Goal: Transaction & Acquisition: Book appointment/travel/reservation

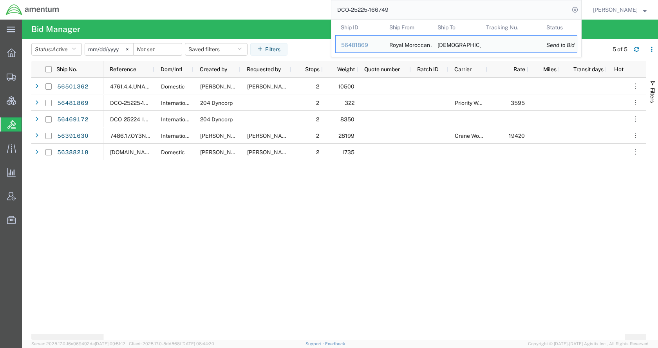
drag, startPoint x: 432, startPoint y: 7, endPoint x: 338, endPoint y: 17, distance: 94.9
click at [338, 17] on div "DCO-25225-166749 Ship ID Ship From Ship To Tracking Nu. Status Ship ID 56481869…" at bounding box center [323, 10] width 517 height 20
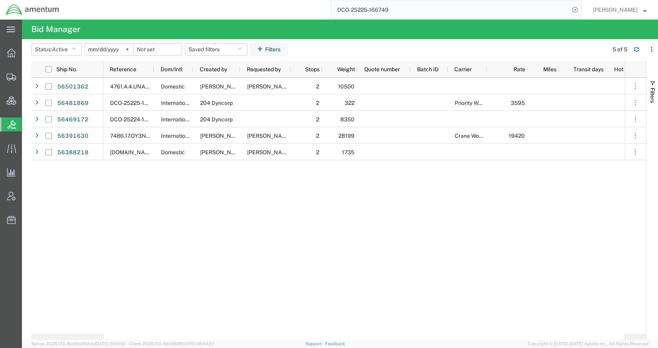
paste input "56463676"
click at [580, 11] on icon at bounding box center [574, 9] width 11 height 11
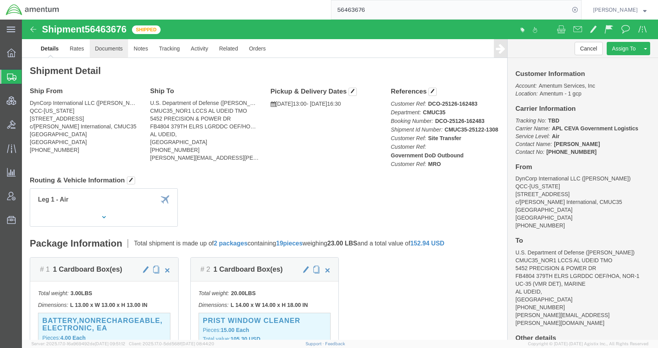
click link "Documents"
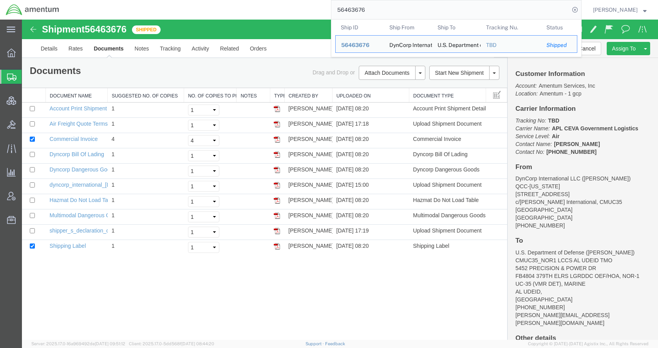
drag, startPoint x: 412, startPoint y: 3, endPoint x: 327, endPoint y: 10, distance: 84.5
click at [327, 10] on div "56463676 Ship ID Ship From Ship To Tracking Nu. Status Ship ID 56463676 Ship Fr…" at bounding box center [323, 10] width 517 height 20
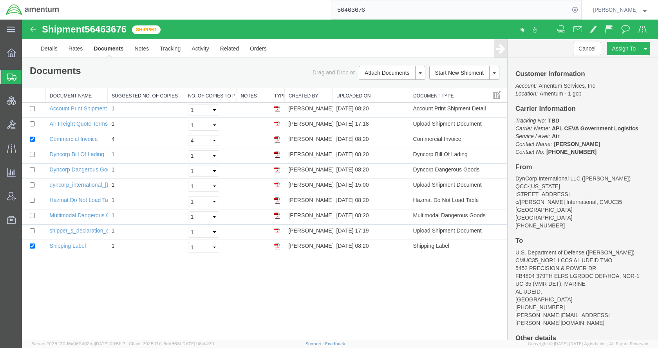
paste input "509321"
type input "56509321"
click at [580, 9] on icon at bounding box center [574, 9] width 11 height 11
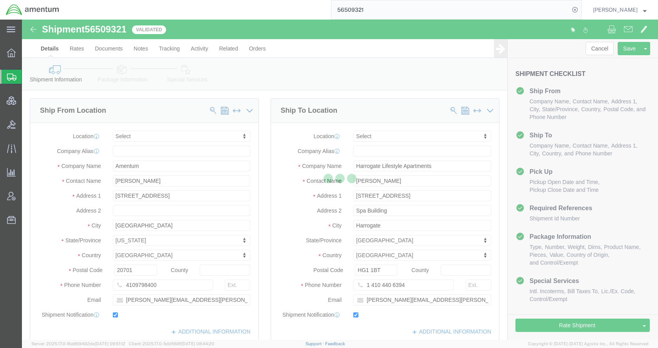
select select
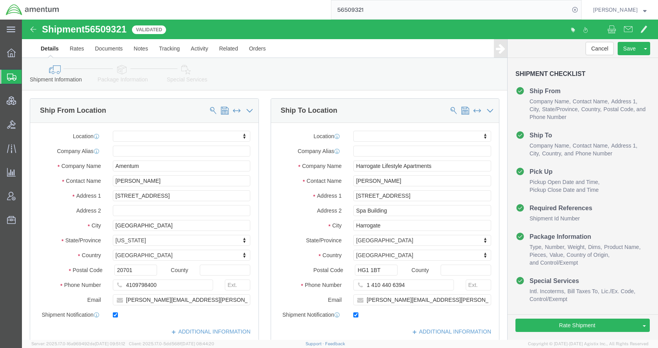
click link "Package Information"
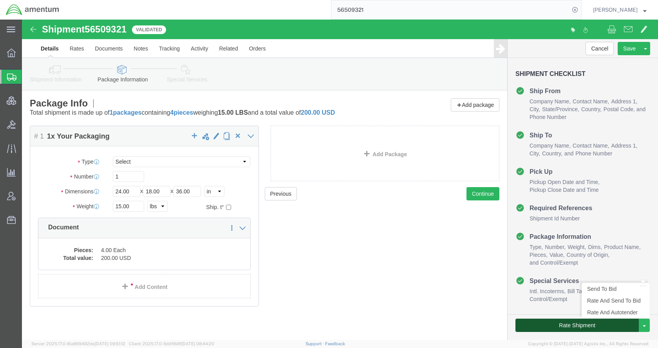
click button "Rate Shipment"
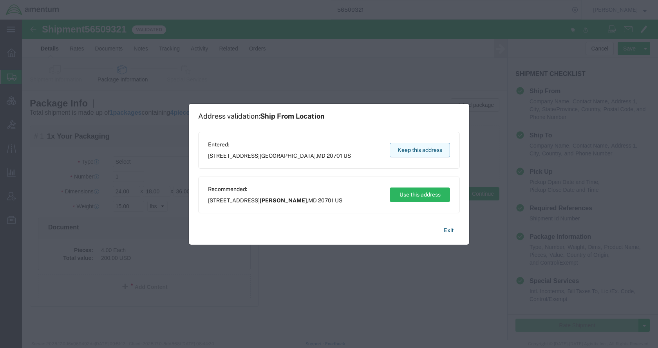
click at [419, 149] on button "Keep this address" at bounding box center [420, 150] width 60 height 14
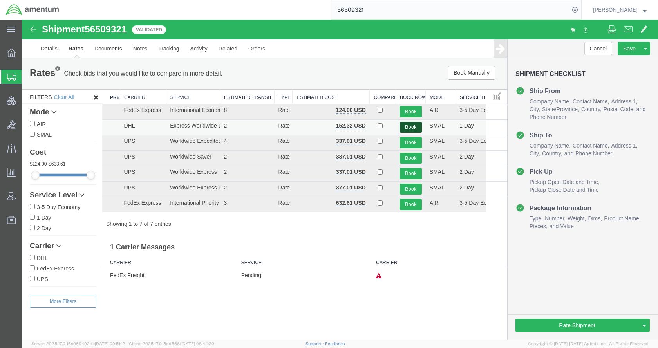
click at [410, 124] on button "Book" at bounding box center [411, 127] width 22 height 11
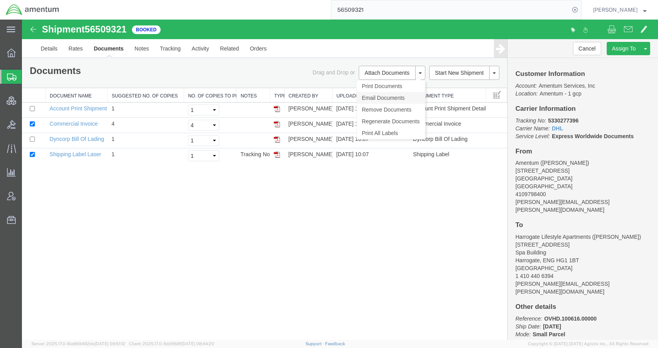
click at [385, 97] on link "Email Documents" at bounding box center [391, 98] width 68 height 12
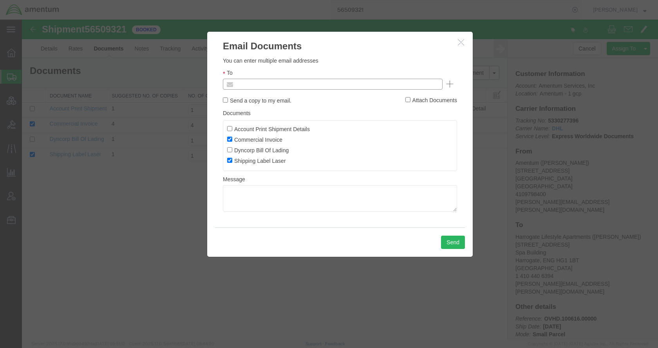
click at [272, 81] on input "text" at bounding box center [280, 84] width 92 height 10
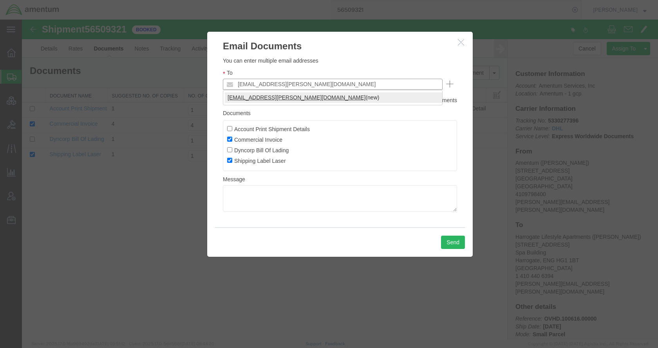
type input "[EMAIL_ADDRESS][PERSON_NAME][DOMAIN_NAME]"
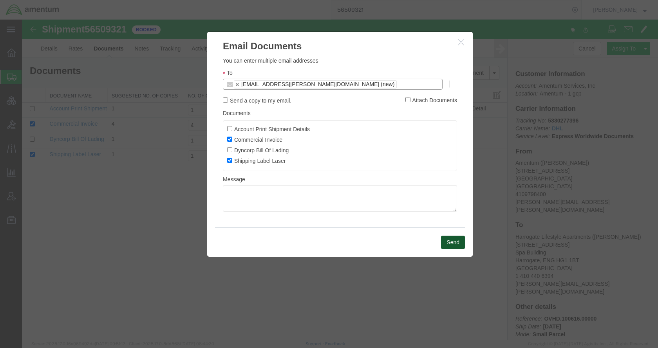
click at [452, 243] on button "Send" at bounding box center [453, 242] width 24 height 13
